Goal: Task Accomplishment & Management: Complete application form

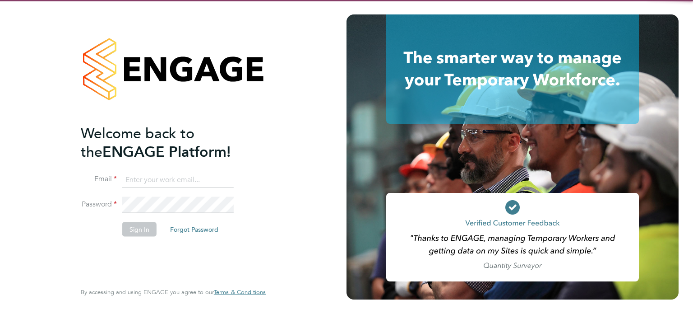
type input "mason.roberts@castlefieldrecruitment.com"
click at [148, 223] on button "Sign In" at bounding box center [139, 229] width 34 height 14
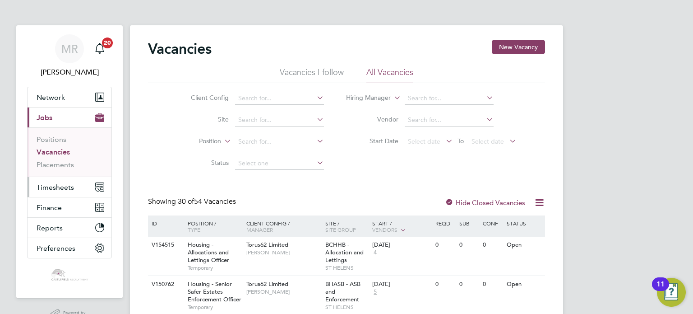
click at [60, 186] on span "Timesheets" at bounding box center [55, 187] width 37 height 9
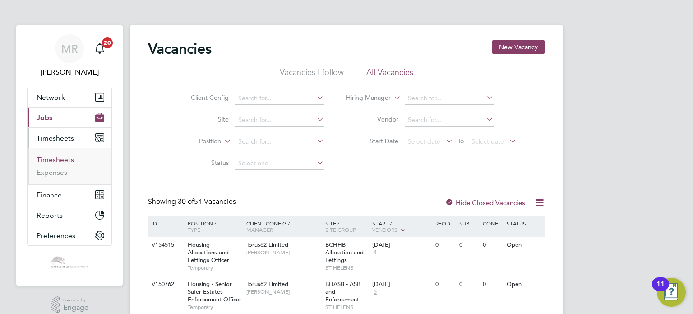
click at [60, 159] on link "Timesheets" at bounding box center [55, 159] width 37 height 9
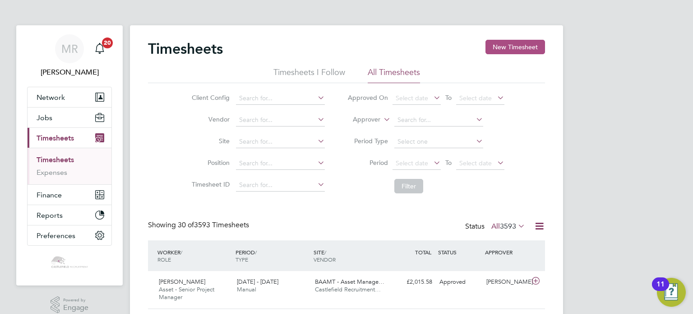
click at [499, 53] on button "New Timesheet" at bounding box center [516, 47] width 60 height 14
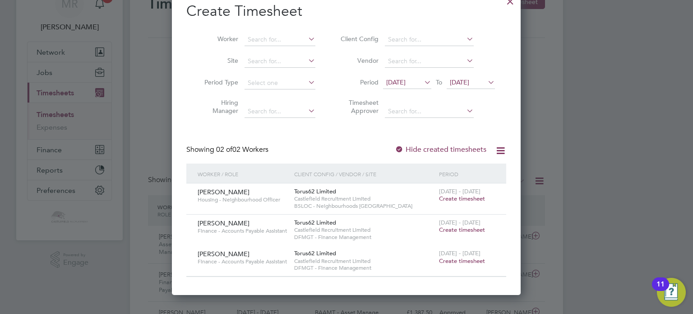
click at [468, 87] on span "[DATE]" at bounding box center [471, 83] width 48 height 12
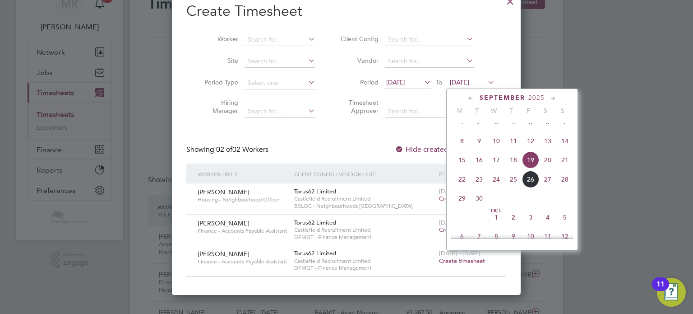
click at [529, 187] on span "26" at bounding box center [530, 179] width 17 height 17
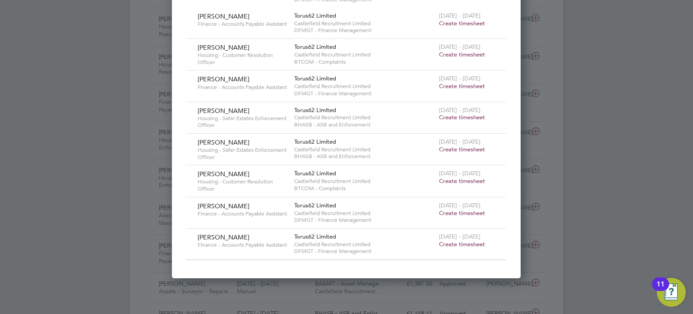
click at [457, 185] on span "Create timesheet" at bounding box center [462, 181] width 46 height 8
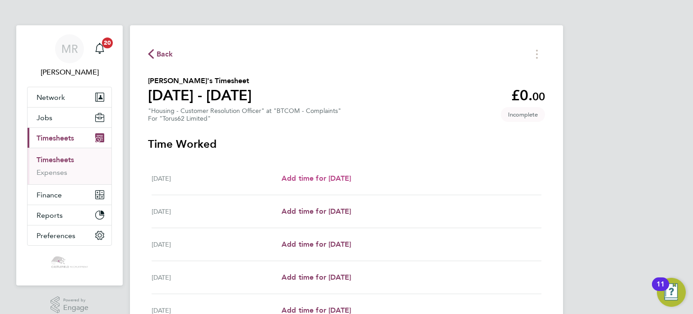
click at [320, 175] on span "Add time for [DATE]" at bounding box center [317, 178] width 70 height 9
select select "30"
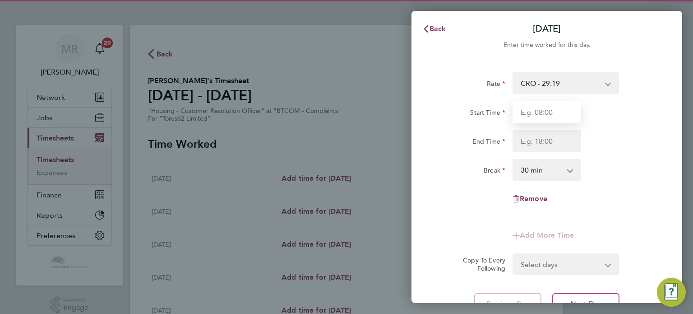
click at [524, 112] on input "Start Time" at bounding box center [547, 112] width 69 height 22
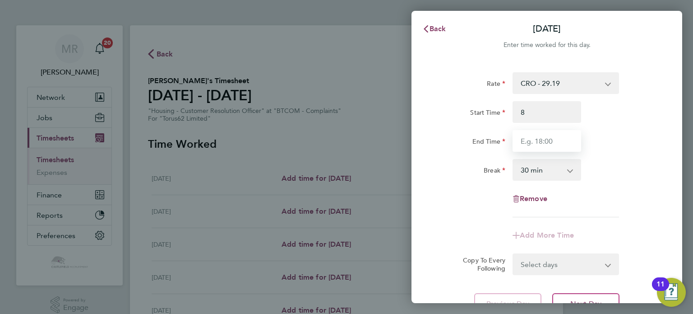
type input "08:00"
click at [520, 137] on input "End Time" at bounding box center [547, 141] width 69 height 22
type input "16:00"
click at [598, 126] on div "Start Time 08:00 End Time 16:00" at bounding box center [546, 126] width 227 height 51
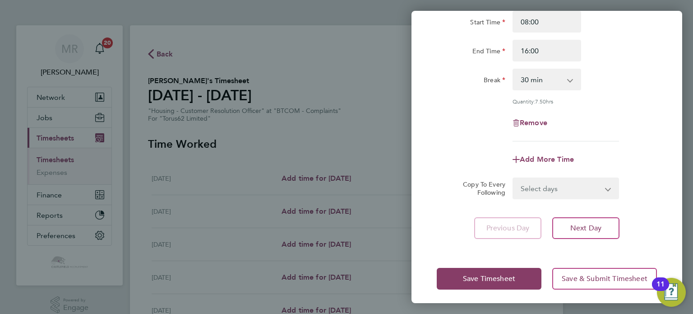
click at [589, 211] on div "Rate CRO - 29.19 Start Time 08:00 End Time 16:00 Break 0 min 15 min 30 min 45 m…" at bounding box center [547, 110] width 271 height 278
click at [576, 225] on span "Next Day" at bounding box center [586, 227] width 31 height 9
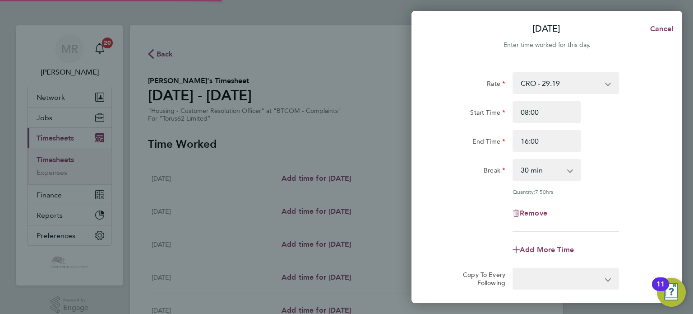
select select "30"
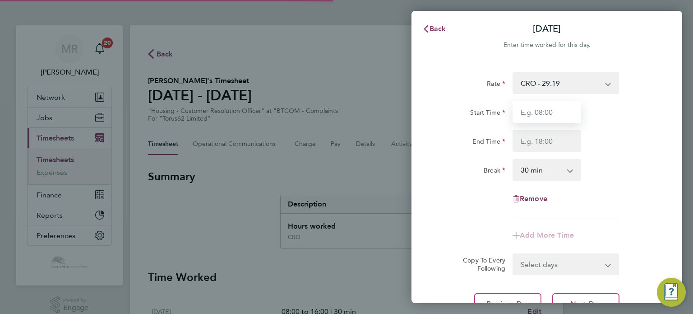
click at [528, 115] on input "Start Time" at bounding box center [547, 112] width 69 height 22
type input "08:00"
drag, startPoint x: 523, startPoint y: 139, endPoint x: 529, endPoint y: 139, distance: 6.3
click at [523, 139] on input "End Time" at bounding box center [547, 141] width 69 height 22
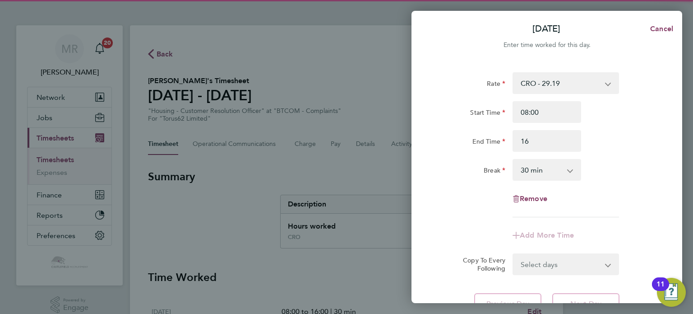
type input "16:00"
click at [612, 127] on div "Start Time 08:00 End Time 16:00" at bounding box center [546, 126] width 227 height 51
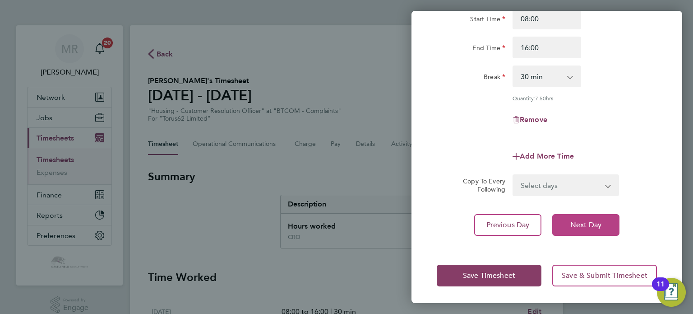
click at [580, 224] on span "Next Day" at bounding box center [586, 224] width 31 height 9
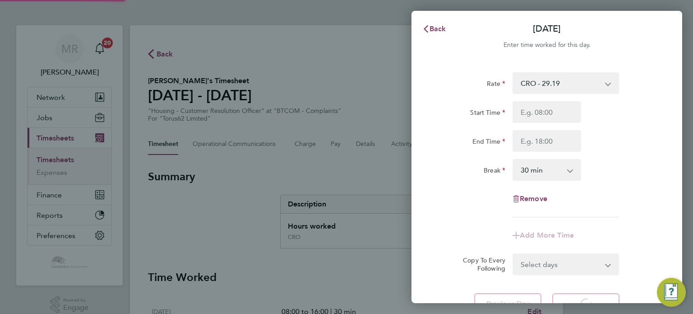
select select "30"
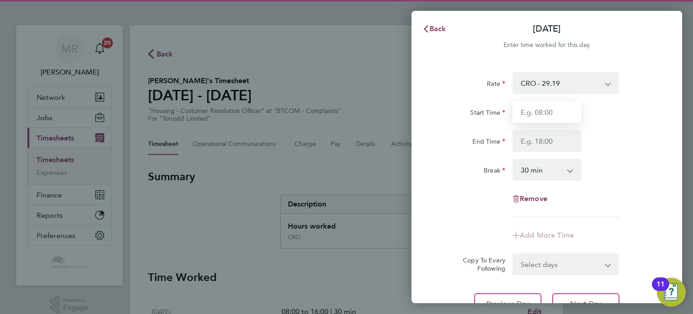
click at [542, 111] on input "Start Time" at bounding box center [547, 112] width 69 height 22
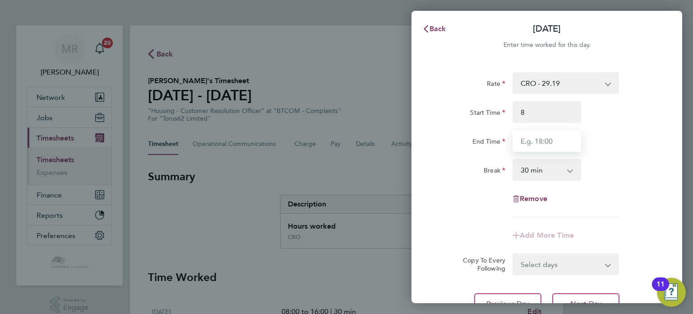
type input "08:00"
click at [534, 131] on input "End Time" at bounding box center [547, 141] width 69 height 22
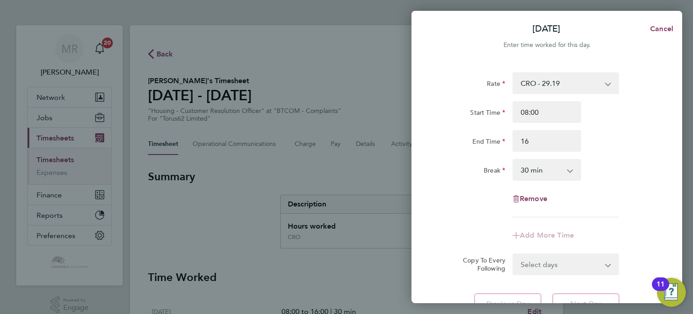
type input "16:00"
click at [607, 135] on div "End Time 16:00" at bounding box center [546, 141] width 227 height 22
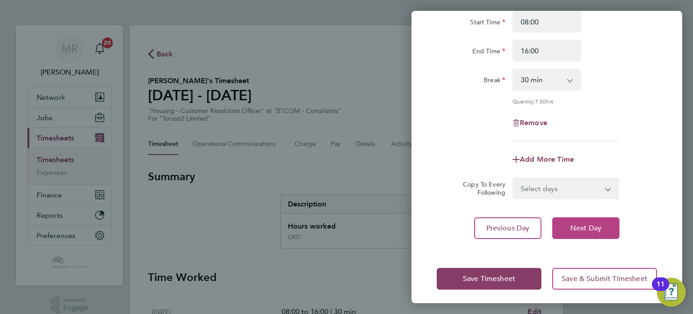
click at [581, 218] on button "Next Day" at bounding box center [585, 228] width 67 height 22
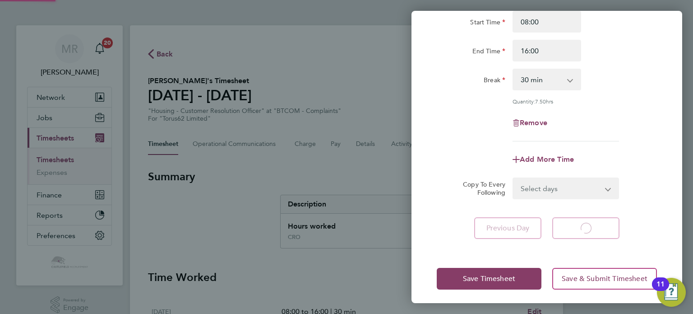
select select "30"
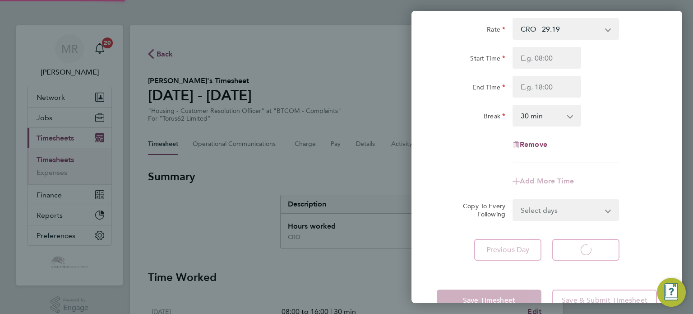
select select "30"
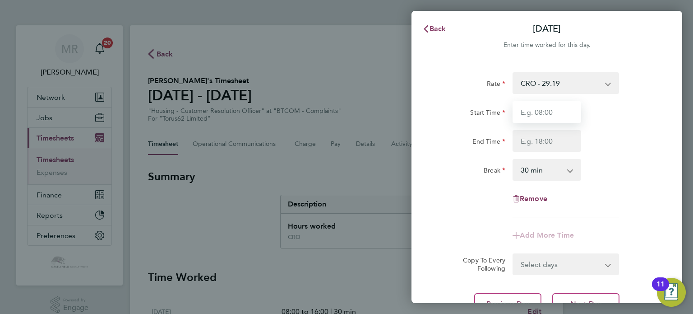
click at [540, 109] on input "Start Time" at bounding box center [547, 112] width 69 height 22
type input "08:00"
drag, startPoint x: 524, startPoint y: 146, endPoint x: 531, endPoint y: 142, distance: 7.3
click at [524, 146] on input "End Time" at bounding box center [547, 141] width 69 height 22
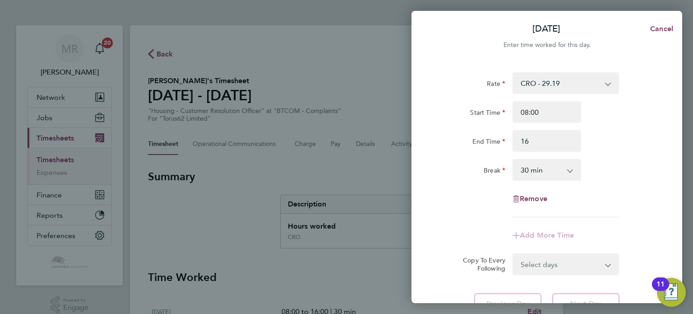
type input "16:00"
click at [611, 125] on div "Start Time 08:00 End Time 16:00" at bounding box center [546, 126] width 227 height 51
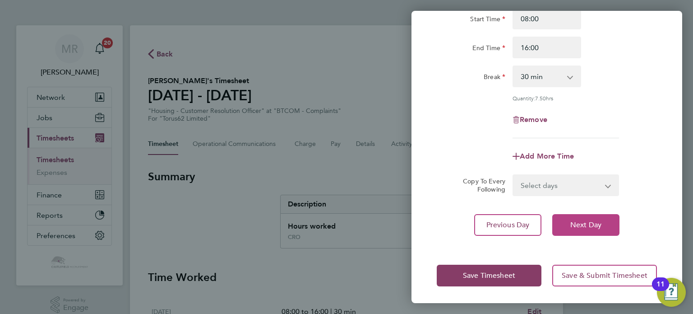
click at [577, 227] on span "Next Day" at bounding box center [586, 224] width 31 height 9
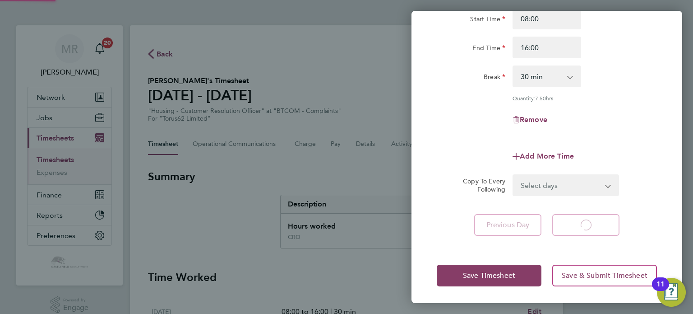
select select "30"
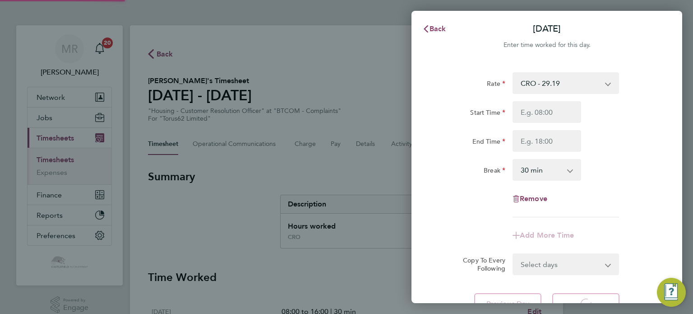
select select "30"
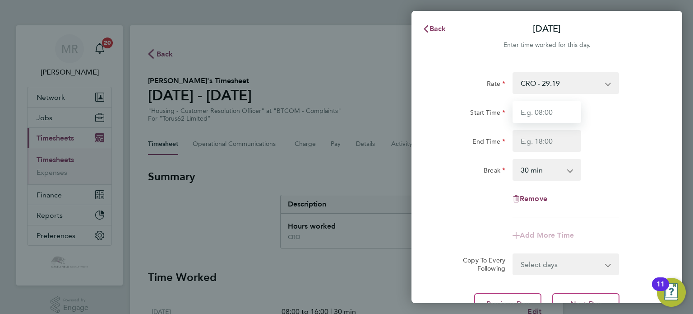
drag, startPoint x: 534, startPoint y: 116, endPoint x: 526, endPoint y: 134, distance: 19.8
click at [534, 116] on input "Start Time" at bounding box center [547, 112] width 69 height 22
type input "08:00"
drag, startPoint x: 526, startPoint y: 134, endPoint x: 533, endPoint y: 137, distance: 6.9
click at [526, 134] on input "End Time" at bounding box center [547, 141] width 69 height 22
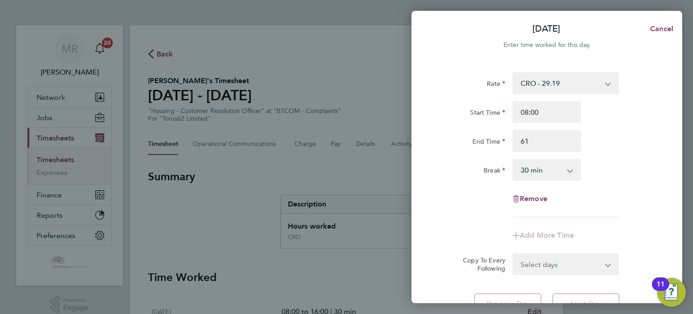
click at [628, 133] on div "End Time 61" at bounding box center [546, 141] width 227 height 22
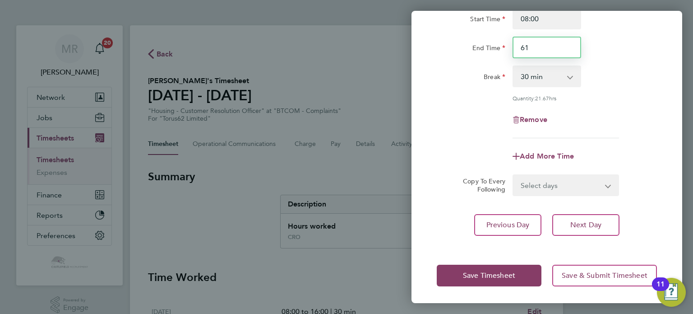
drag, startPoint x: 549, startPoint y: 51, endPoint x: 476, endPoint y: 50, distance: 73.1
click at [477, 49] on div "End Time 61" at bounding box center [546, 48] width 227 height 22
type input "16:00"
click at [615, 88] on div "Rate CRO - 29.19 Start Time 08:00 End Time 16:00 Break 0 min 15 min 30 min 45 m…" at bounding box center [547, 58] width 220 height 159
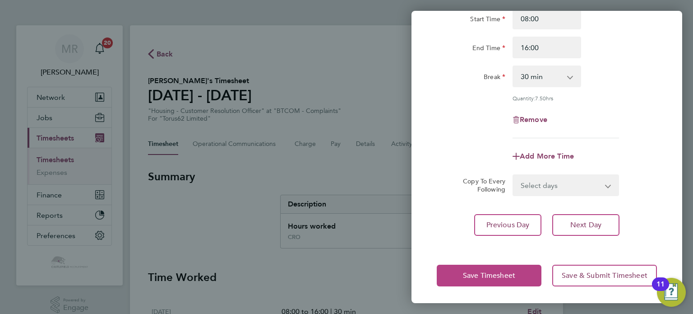
click at [505, 273] on span "Save Timesheet" at bounding box center [489, 275] width 52 height 9
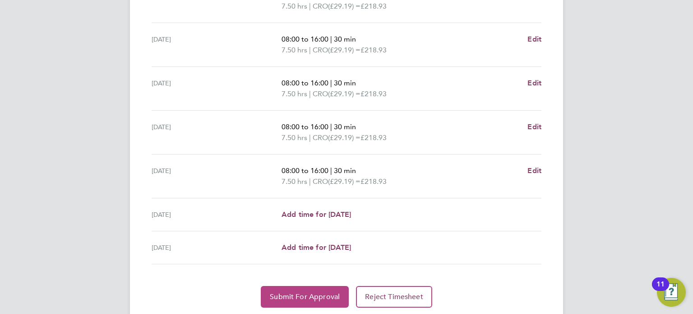
click at [316, 287] on button "Submit For Approval" at bounding box center [305, 297] width 88 height 22
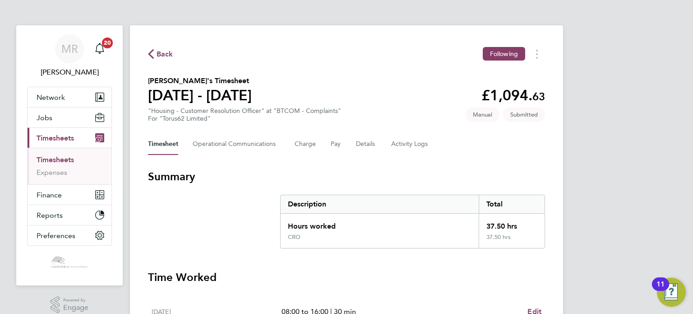
click at [176, 56] on div "Back Following" at bounding box center [346, 54] width 397 height 14
